Goal: Task Accomplishment & Management: Manage account settings

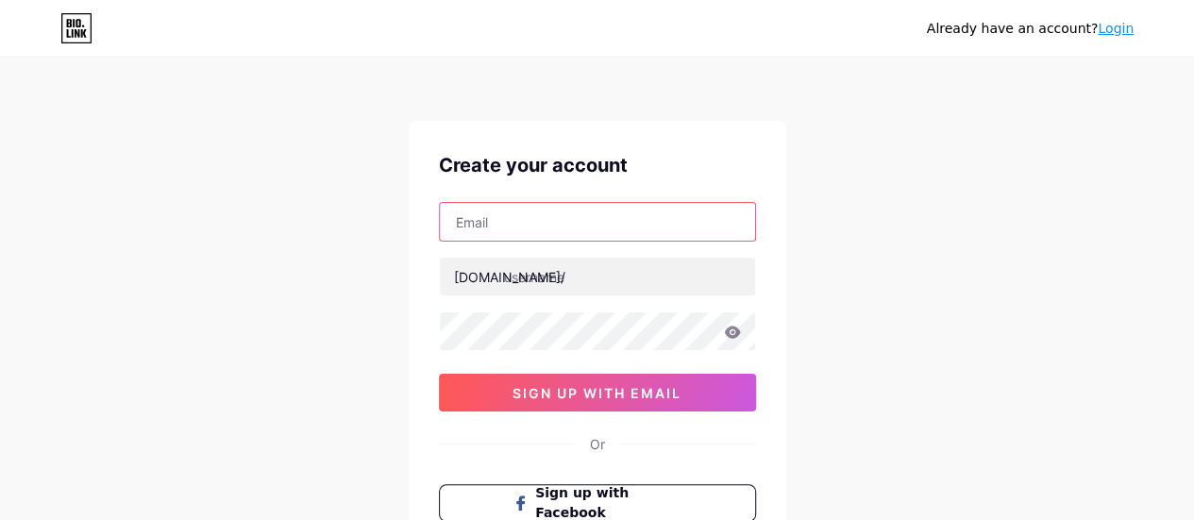
click at [540, 214] on input "text" at bounding box center [597, 222] width 315 height 38
paste input "[EMAIL_ADDRESS][DOMAIN_NAME]"
type input "[EMAIL_ADDRESS][DOMAIN_NAME]"
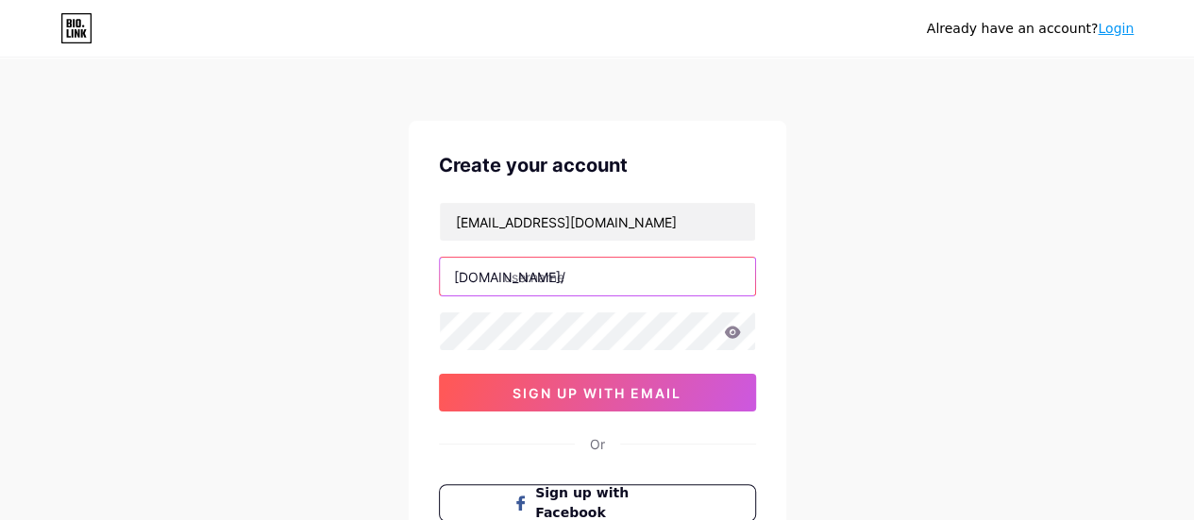
click at [561, 275] on input "text" at bounding box center [597, 277] width 315 height 38
paste input "[DEMOGRAPHIC_DATA]"
type input "[DEMOGRAPHIC_DATA]"
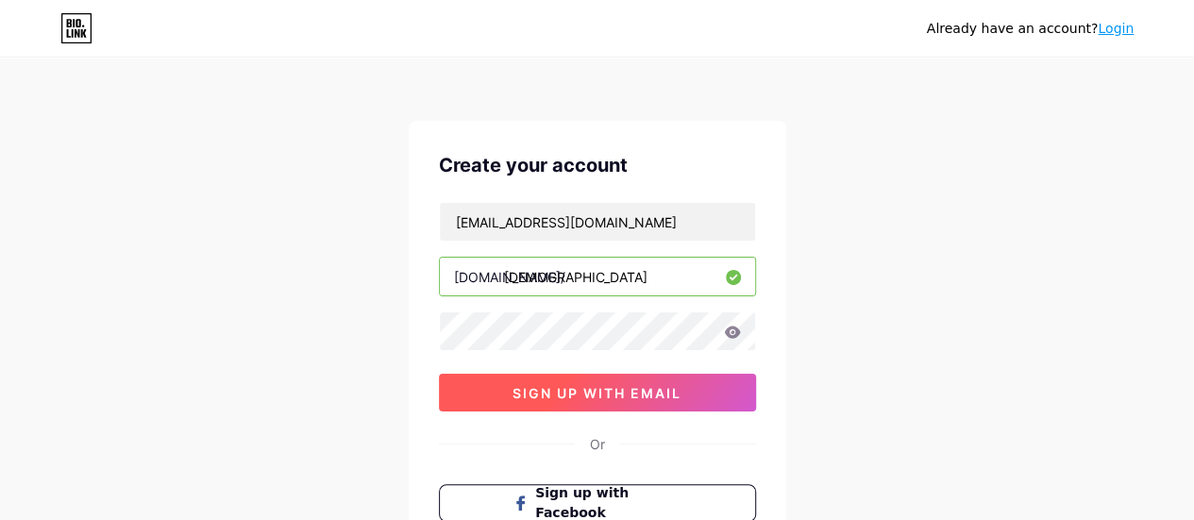
click at [579, 385] on span "sign up with email" at bounding box center [596, 393] width 169 height 16
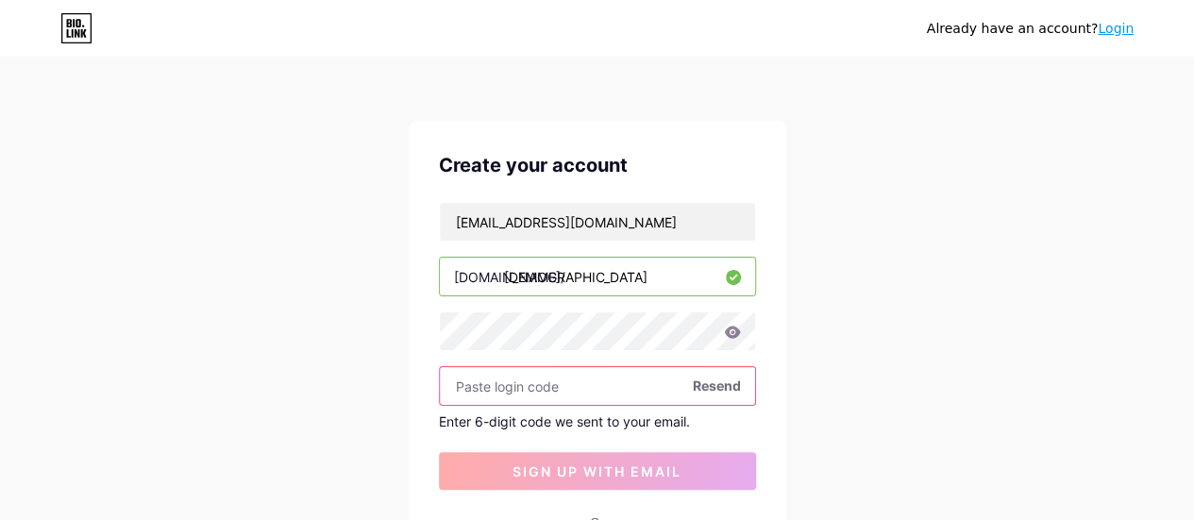
paste input "896267"
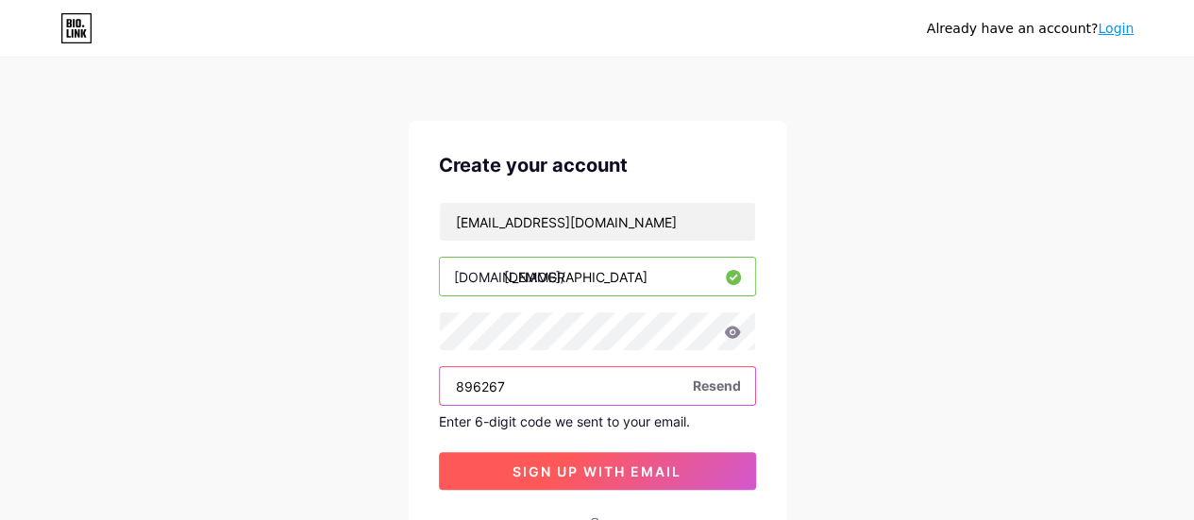
type input "896267"
click at [589, 471] on span "sign up with email" at bounding box center [596, 471] width 169 height 16
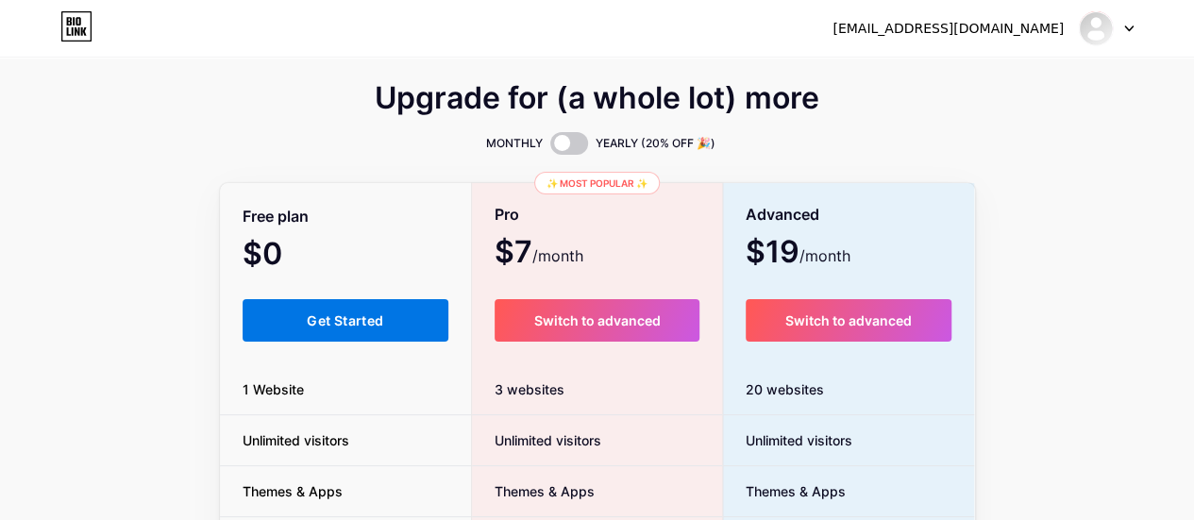
click at [359, 303] on button "Get Started" at bounding box center [346, 320] width 207 height 42
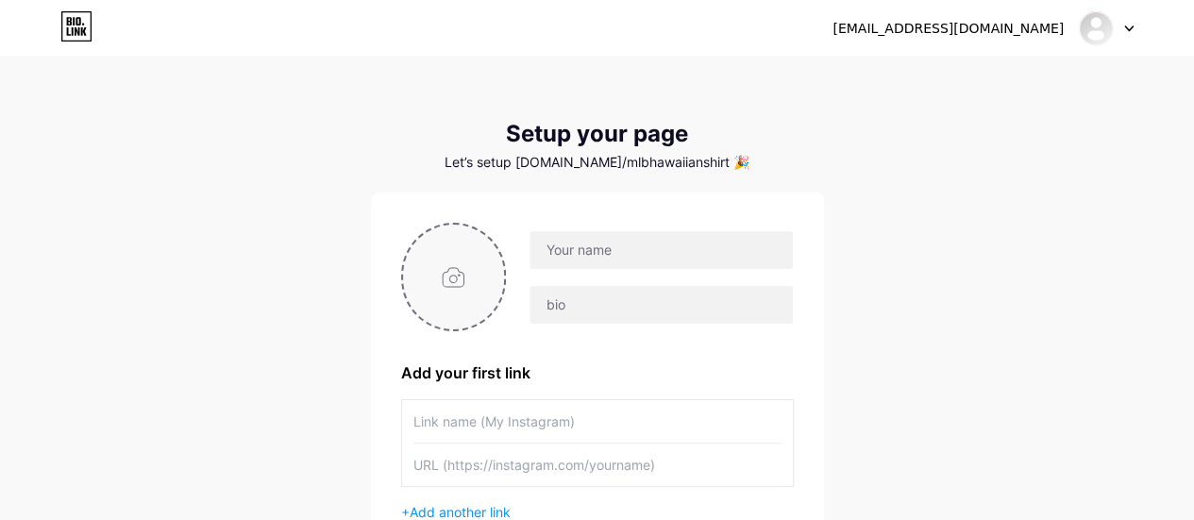
click at [464, 279] on input "file" at bounding box center [454, 277] width 102 height 105
type input "C:\fakepath\teealoha-logo.jpg"
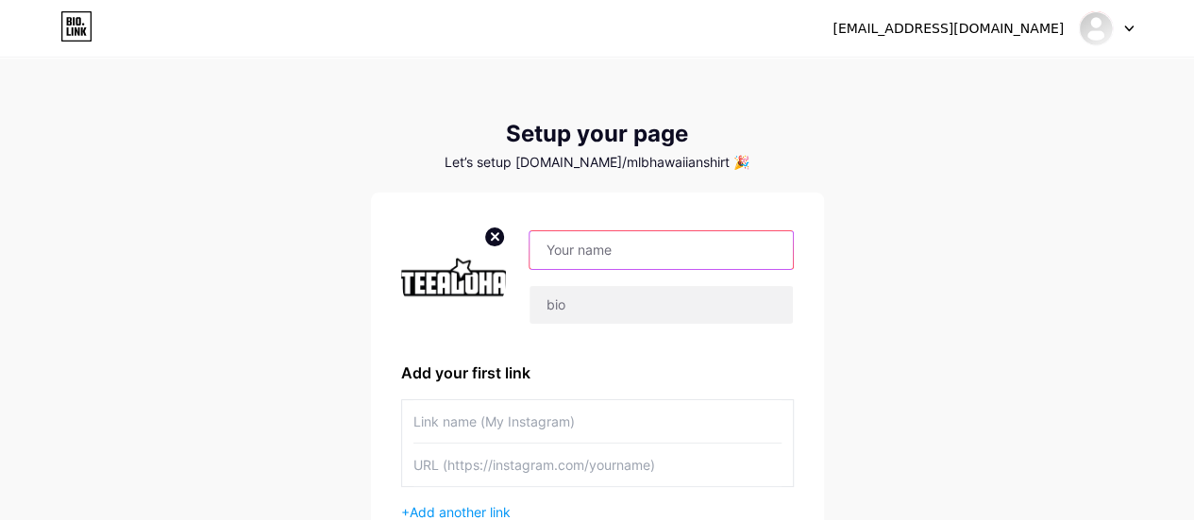
click at [607, 244] on input "text" at bounding box center [660, 250] width 262 height 38
paste input "MLB Hawaiian Shirt"
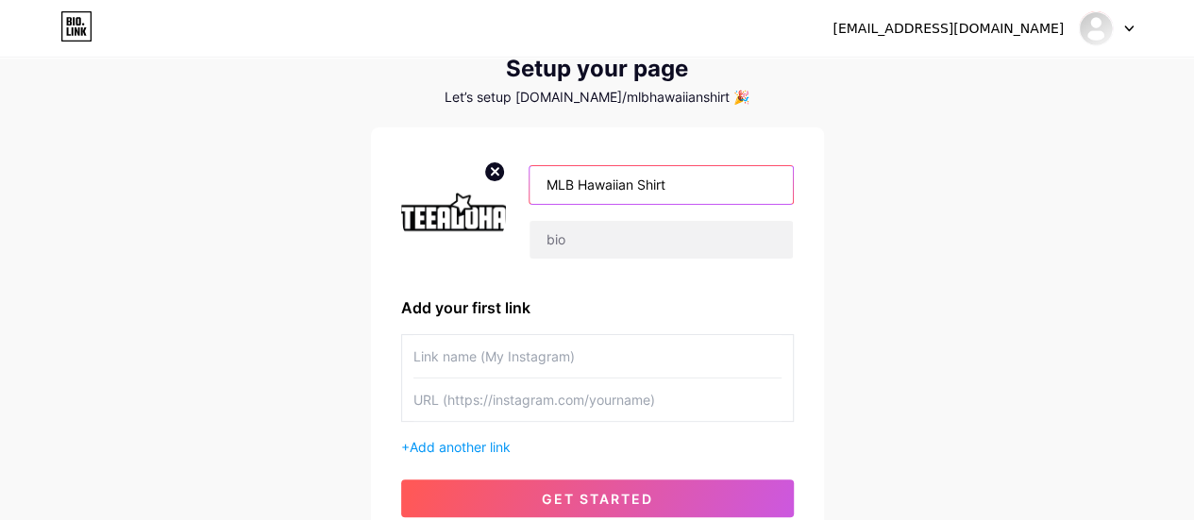
scroll to position [94, 0]
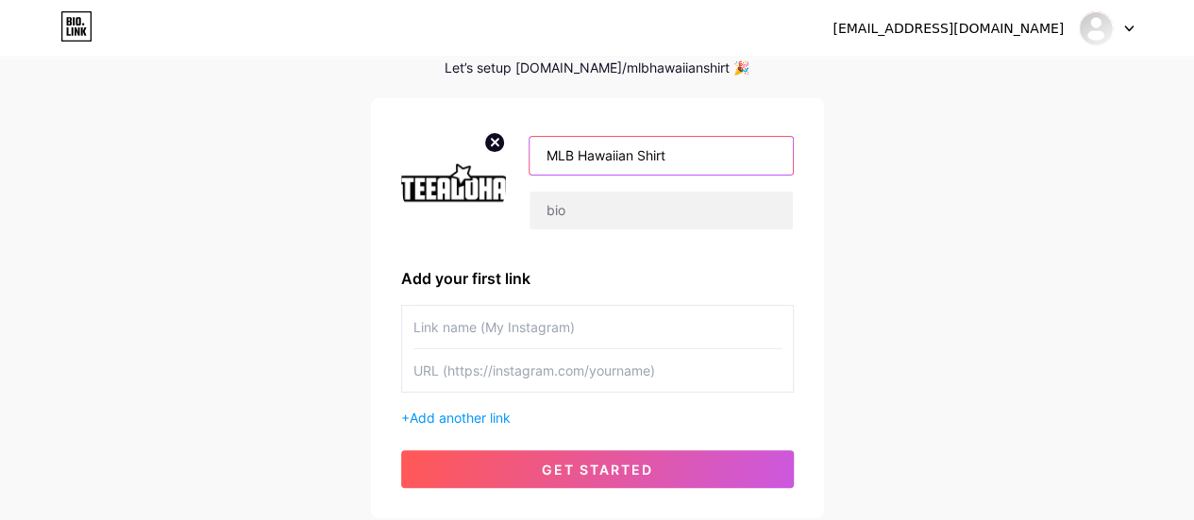
type input "MLB Hawaiian Shirt"
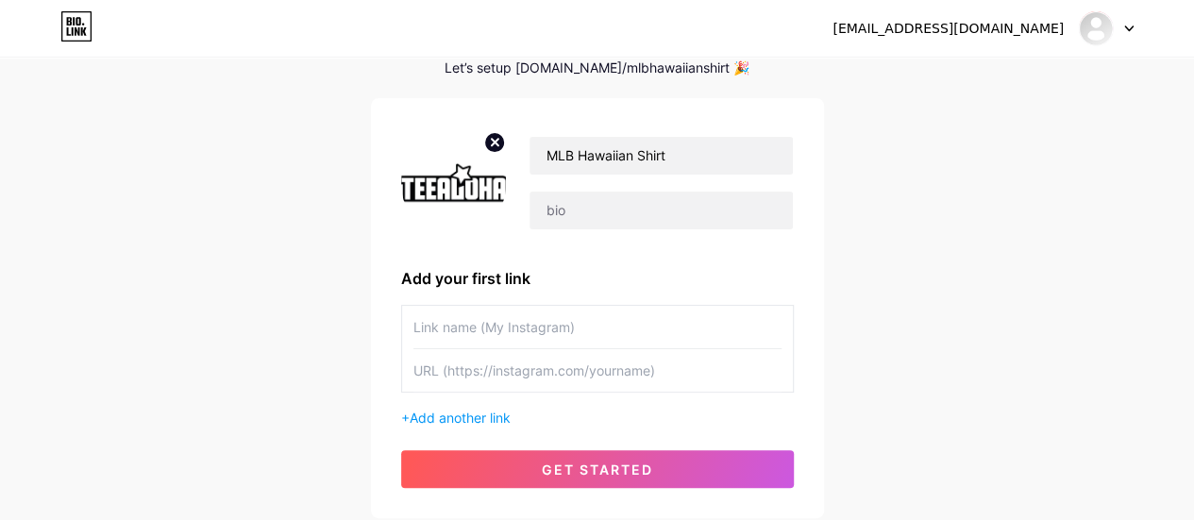
click at [444, 335] on input "text" at bounding box center [597, 327] width 368 height 42
paste input "[URL][DOMAIN_NAME]"
type input "[URL][DOMAIN_NAME]"
click at [485, 318] on input "[URL][DOMAIN_NAME]" at bounding box center [597, 327] width 368 height 42
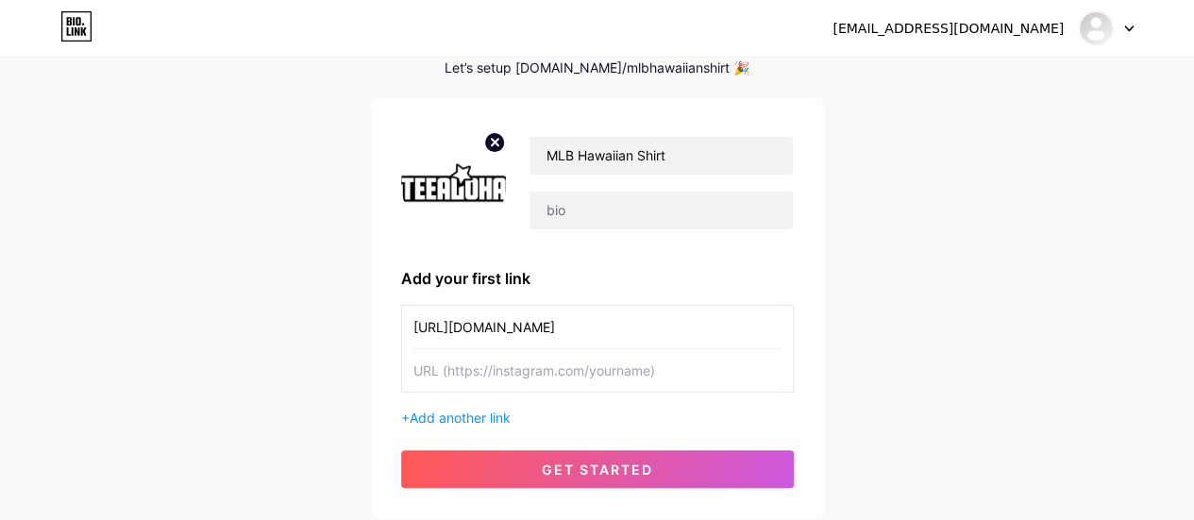
click at [485, 318] on input "[URL][DOMAIN_NAME]" at bounding box center [597, 327] width 368 height 42
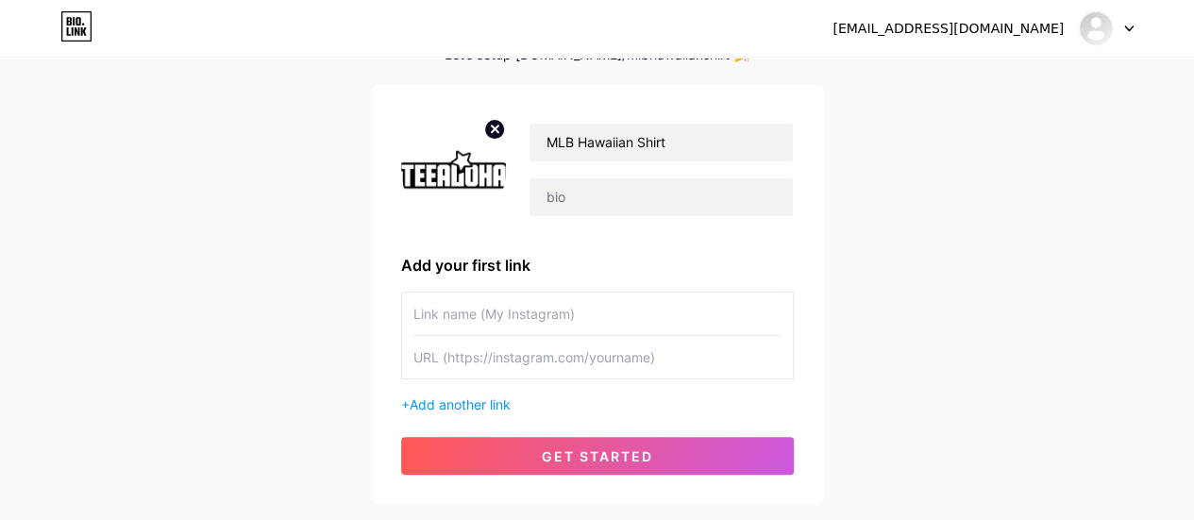
scroll to position [189, 0]
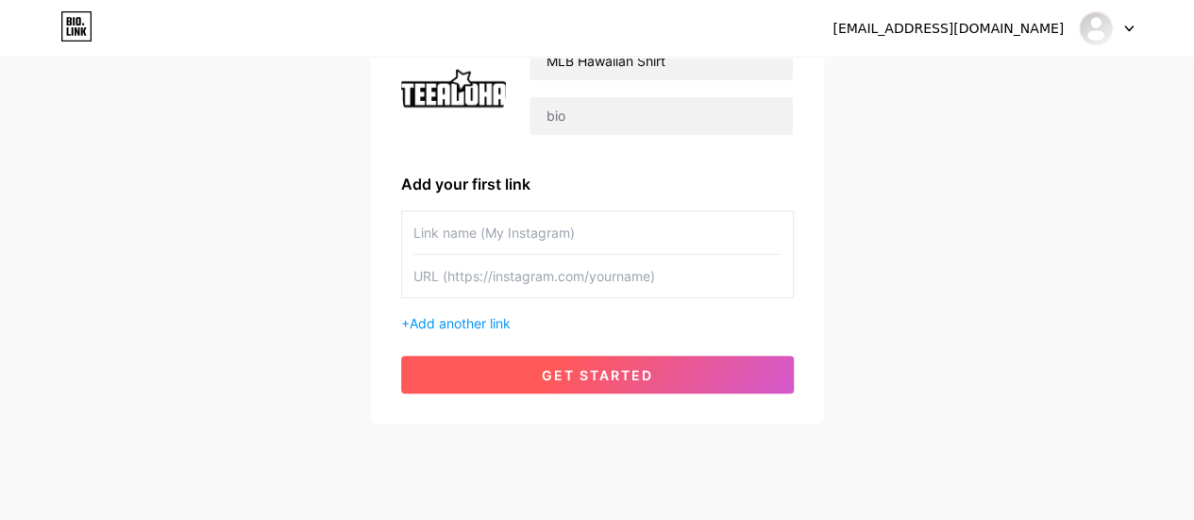
click at [634, 375] on span "get started" at bounding box center [597, 375] width 111 height 16
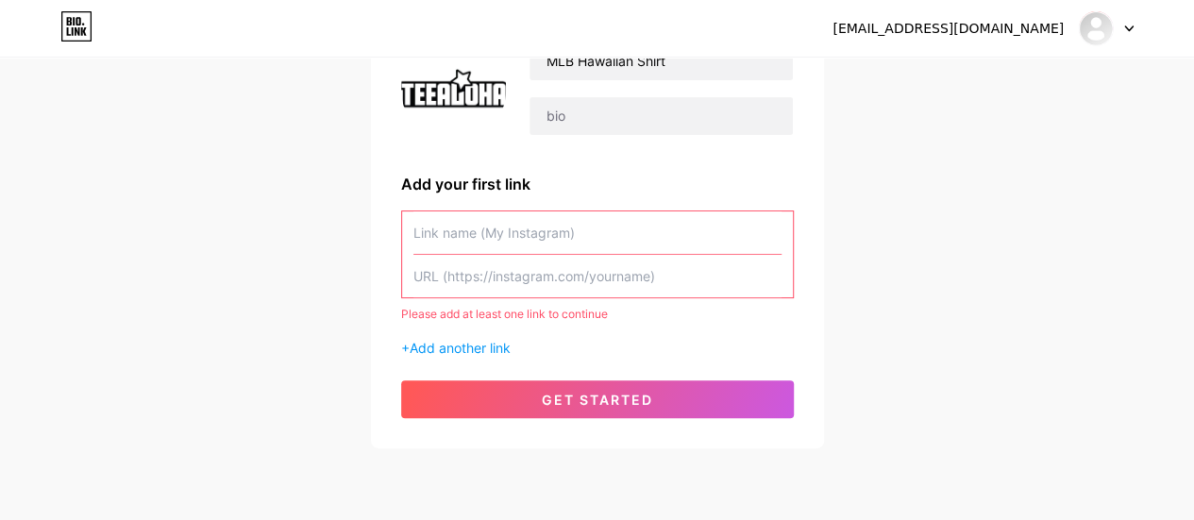
click at [464, 211] on input "text" at bounding box center [597, 232] width 368 height 42
paste input "[URL][DOMAIN_NAME]"
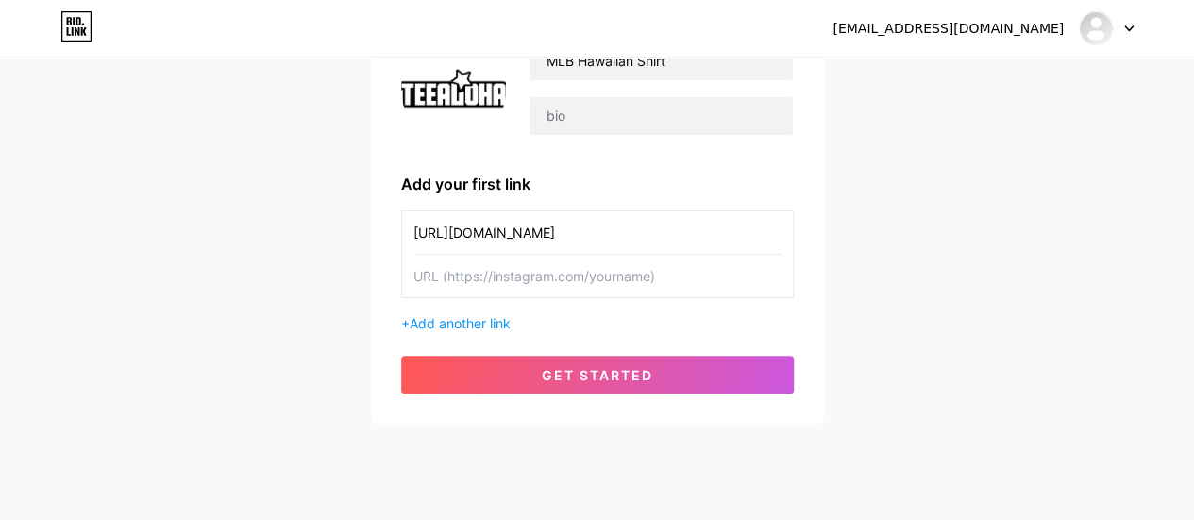
type input "[URL][DOMAIN_NAME]"
click at [451, 276] on input "text" at bounding box center [597, 276] width 368 height 42
paste input "[URL][DOMAIN_NAME]"
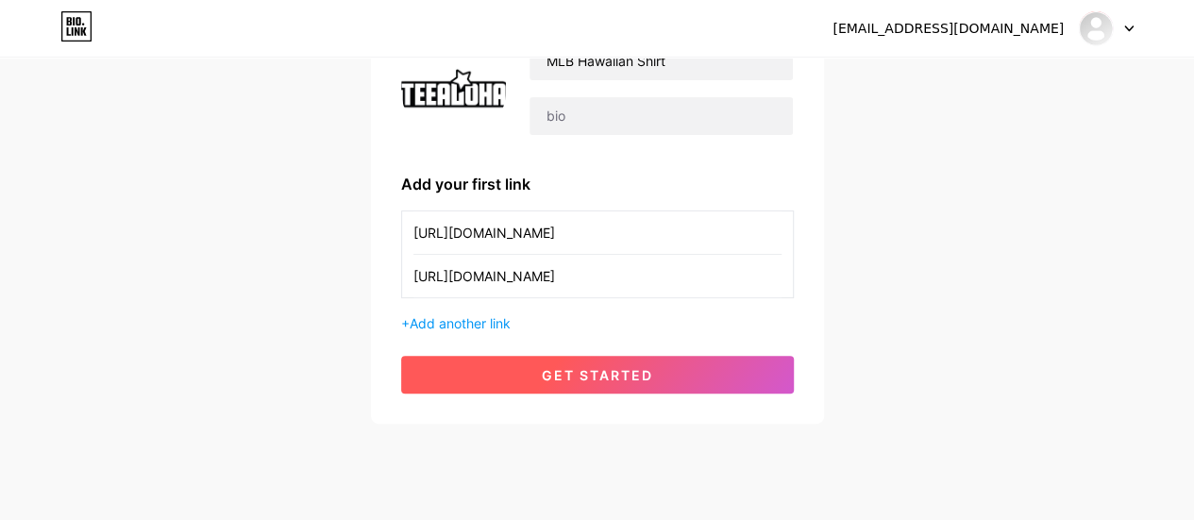
type input "[URL][DOMAIN_NAME]"
click at [574, 365] on button "get started" at bounding box center [597, 375] width 393 height 38
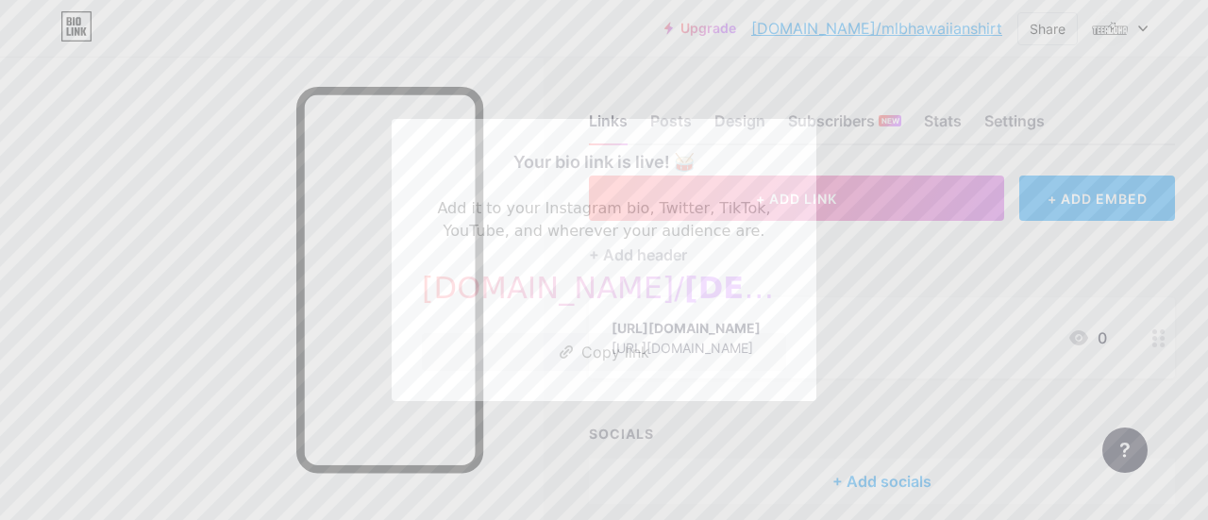
click at [861, 255] on div at bounding box center [604, 260] width 1208 height 520
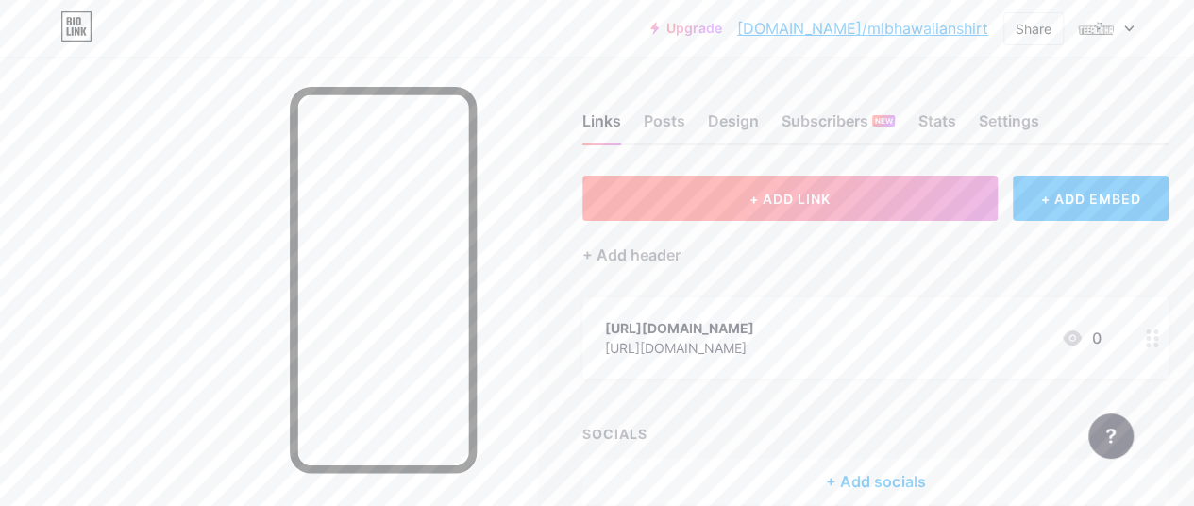
click at [859, 201] on button "+ ADD LINK" at bounding box center [789, 198] width 415 height 45
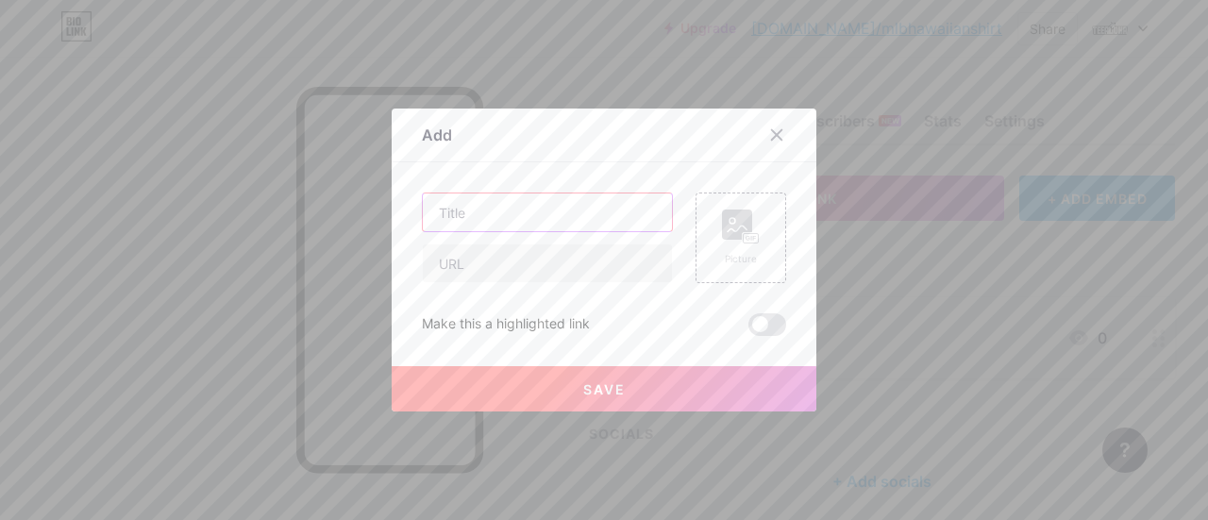
click at [525, 207] on input "text" at bounding box center [547, 212] width 249 height 38
paste input "[URL][DOMAIN_NAME]"
type input "[URL][DOMAIN_NAME]"
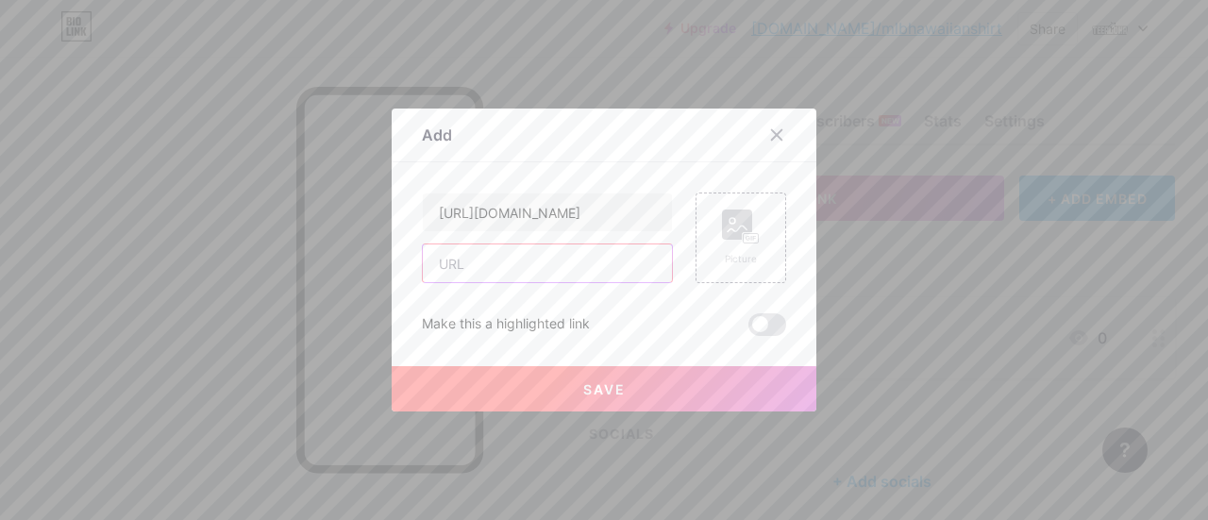
click at [494, 266] on input "text" at bounding box center [547, 263] width 249 height 38
paste input "[URL][DOMAIN_NAME]"
type input "[URL][DOMAIN_NAME]"
click at [608, 384] on span "Save" at bounding box center [604, 389] width 42 height 16
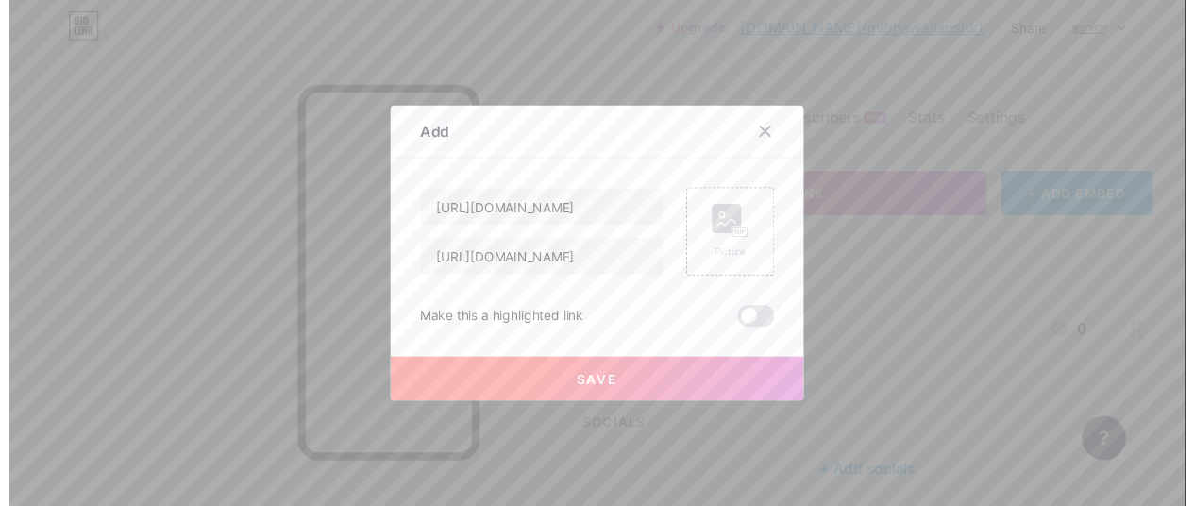
scroll to position [0, 0]
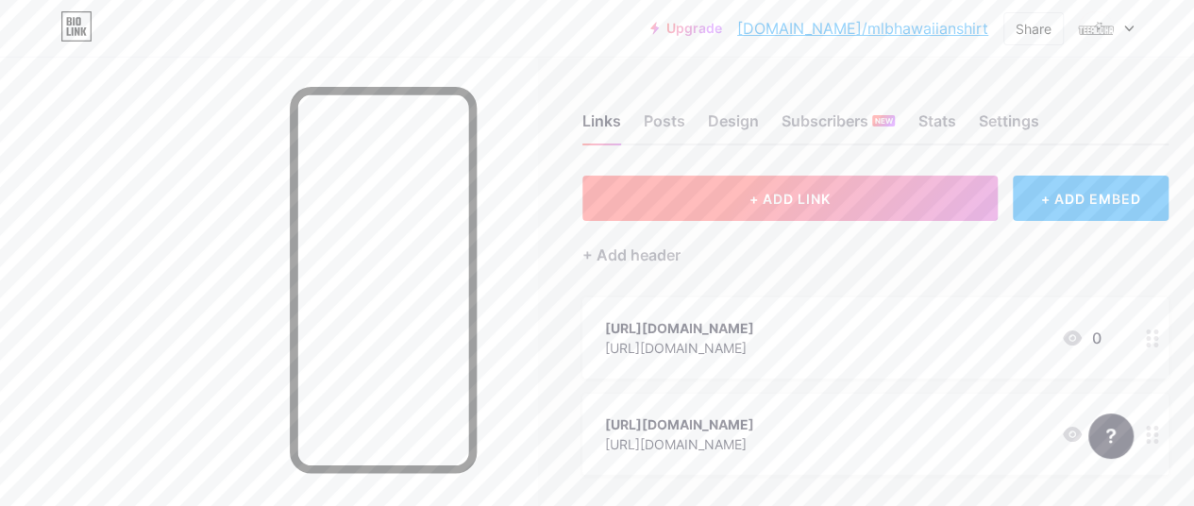
click at [803, 192] on span "+ ADD LINK" at bounding box center [789, 199] width 81 height 16
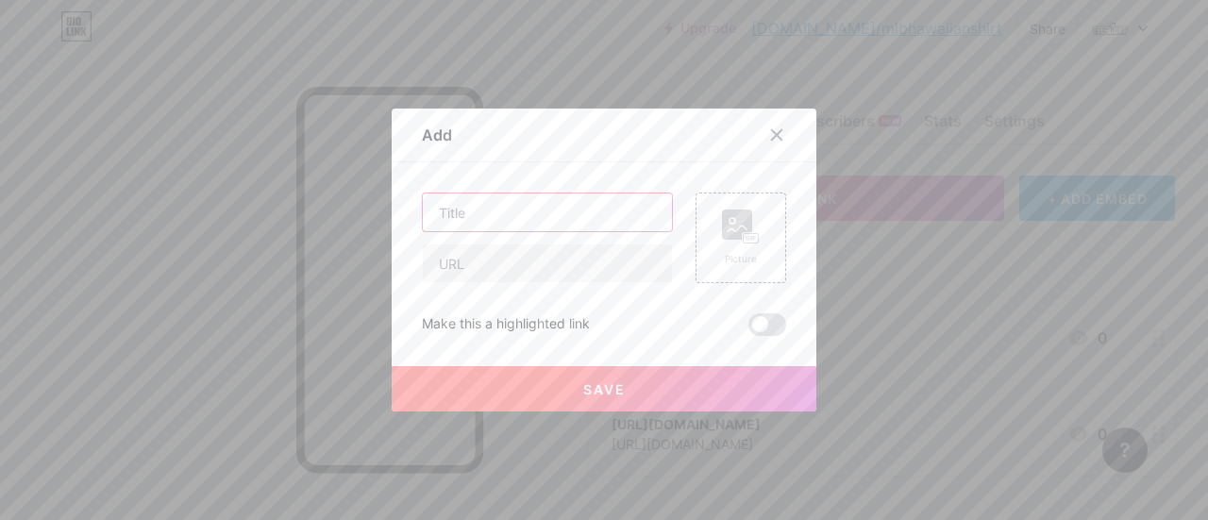
click at [496, 207] on input "text" at bounding box center [547, 212] width 249 height 38
paste input "[URL][DOMAIN_NAME]"
type input "[URL][DOMAIN_NAME]"
drag, startPoint x: 471, startPoint y: 273, endPoint x: 491, endPoint y: 278, distance: 20.6
click at [471, 273] on input "text" at bounding box center [547, 263] width 249 height 38
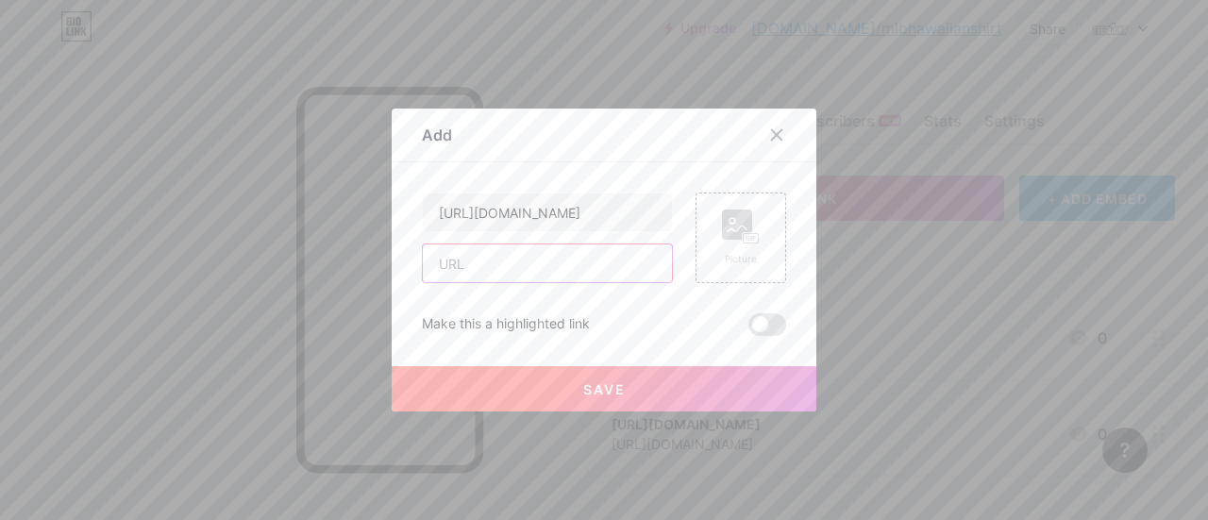
paste input "[URL][DOMAIN_NAME]"
type input "[URL][DOMAIN_NAME]"
click at [606, 381] on span "Save" at bounding box center [604, 389] width 42 height 16
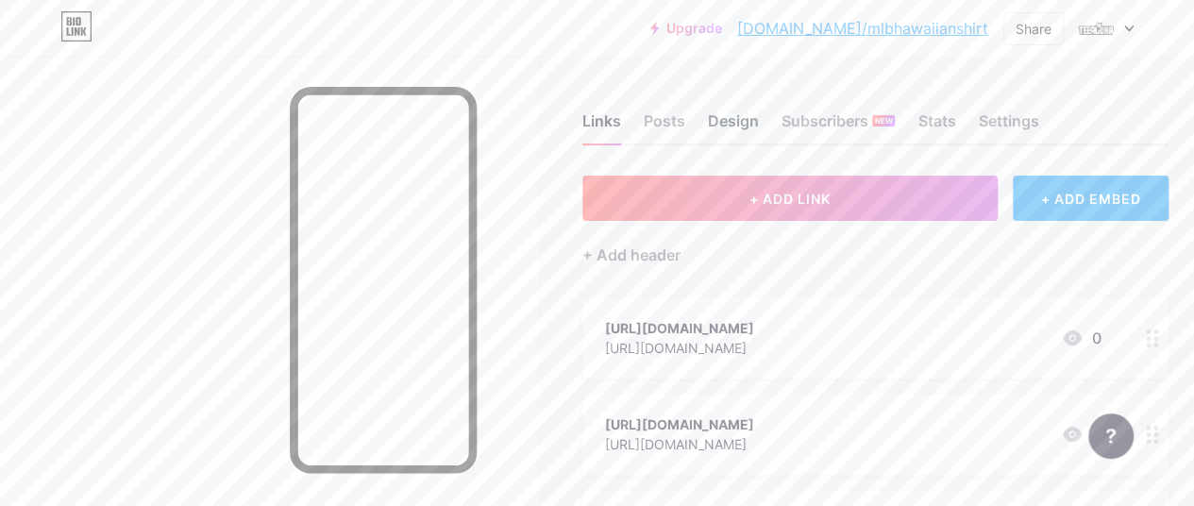
click at [733, 124] on div "Design" at bounding box center [733, 126] width 51 height 34
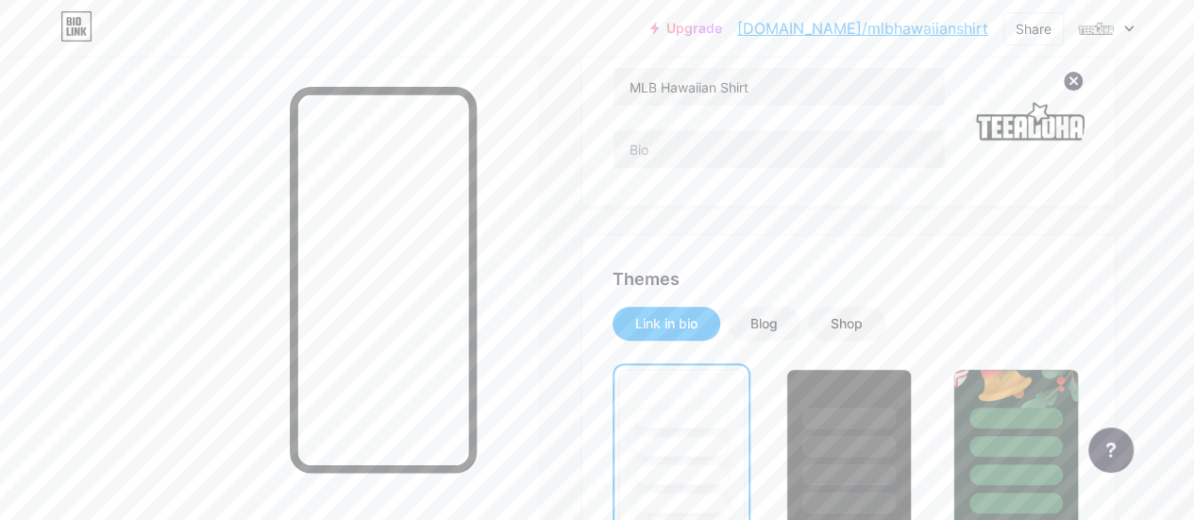
scroll to position [189, 0]
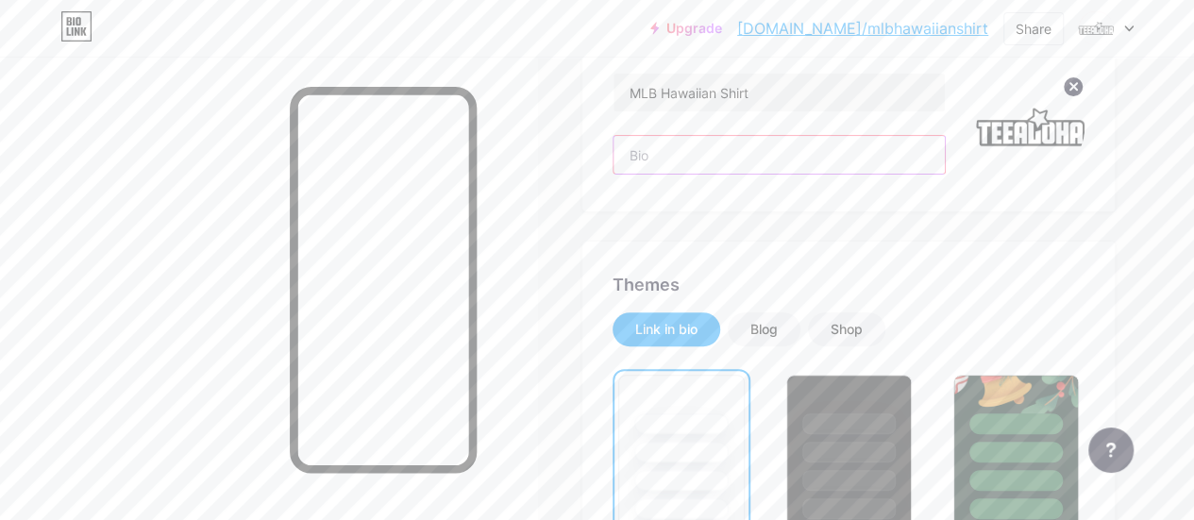
click at [647, 144] on input "text" at bounding box center [778, 155] width 331 height 38
paste input "Support your team in style! Shop our officially licensed MLB Hawaiian Shirt col…"
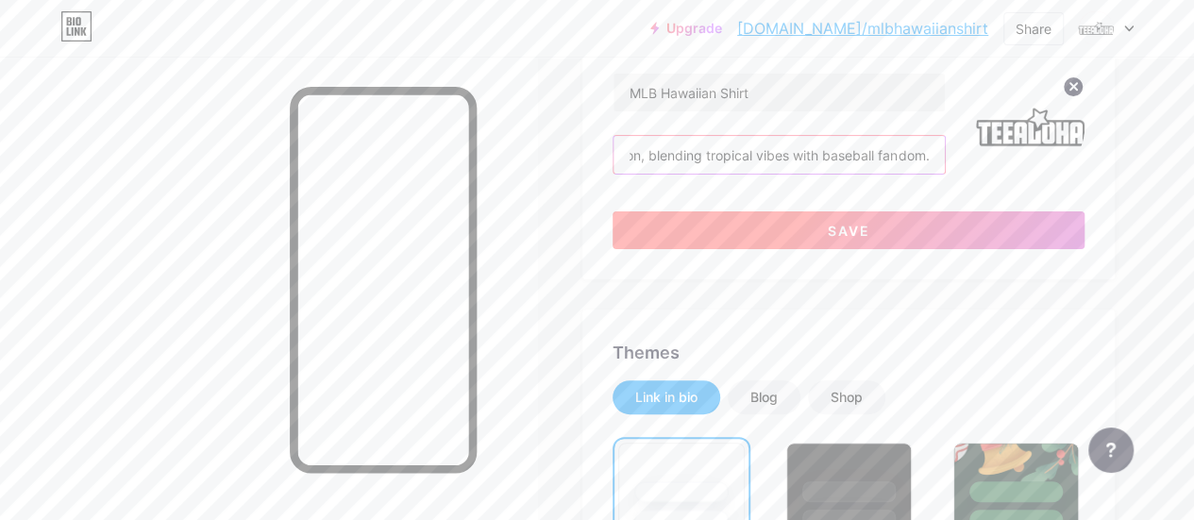
type input "Support your team in style! Shop our officially licensed MLB Hawaiian Shirt col…"
click at [845, 233] on span "Save" at bounding box center [849, 231] width 42 height 16
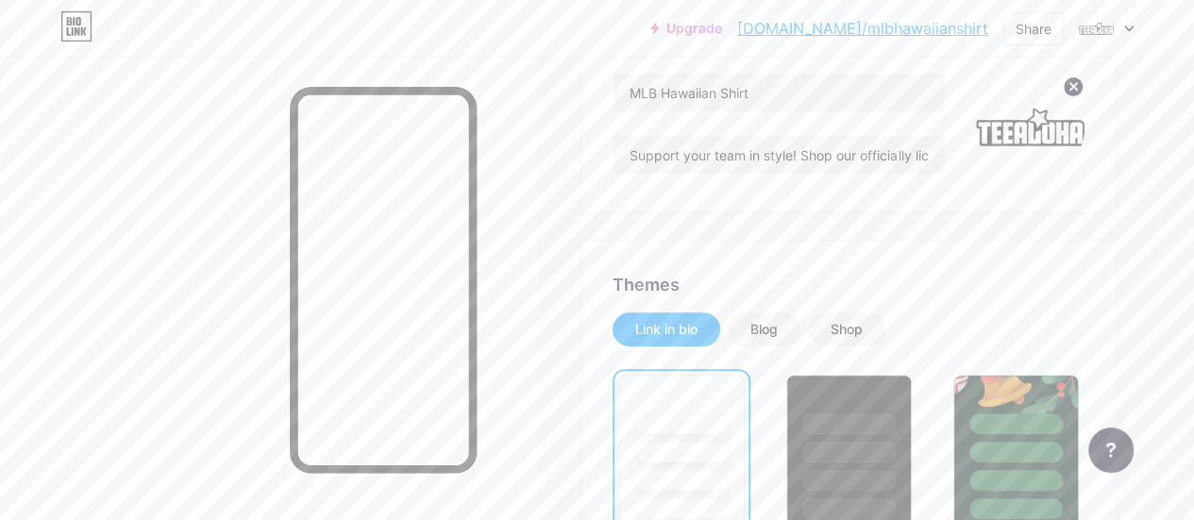
click at [914, 34] on link "[DOMAIN_NAME]/mlbhawaiianshirt" at bounding box center [862, 28] width 251 height 23
